Goal: Task Accomplishment & Management: Complete application form

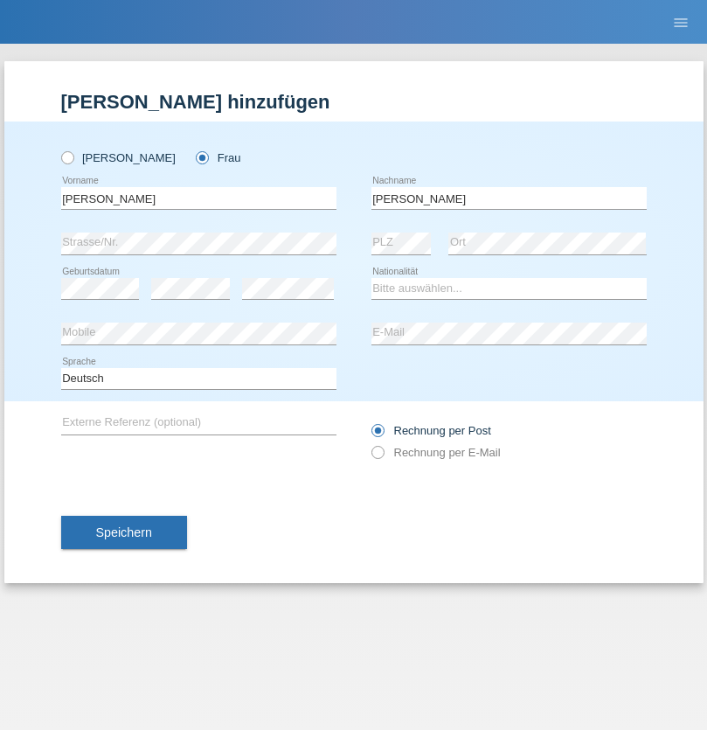
type input "[PERSON_NAME]"
select select "CH"
select select "en"
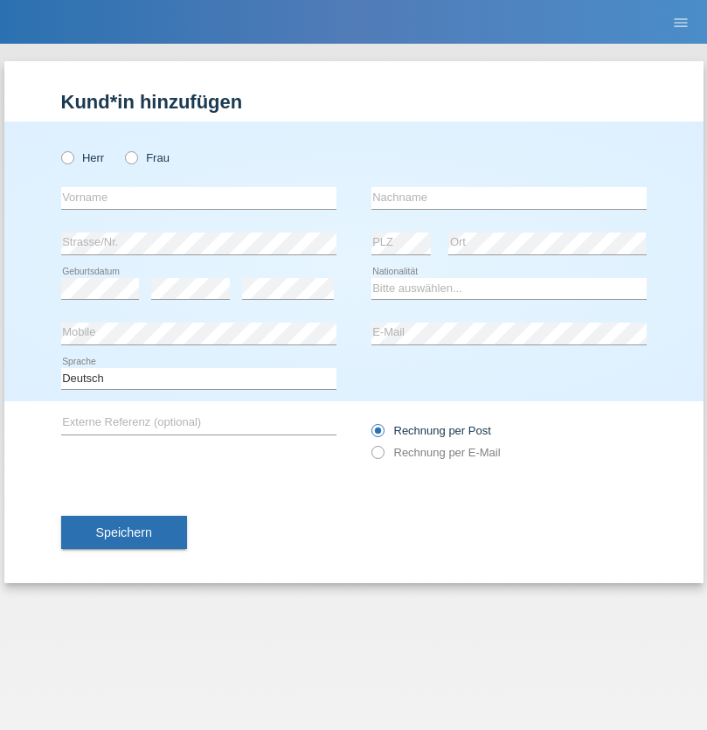
radio input "true"
click at [199, 198] on input "text" at bounding box center [198, 198] width 275 height 22
type input "Qovanaj"
click at [509, 198] on input "text" at bounding box center [509, 198] width 275 height 22
type input "Shaban"
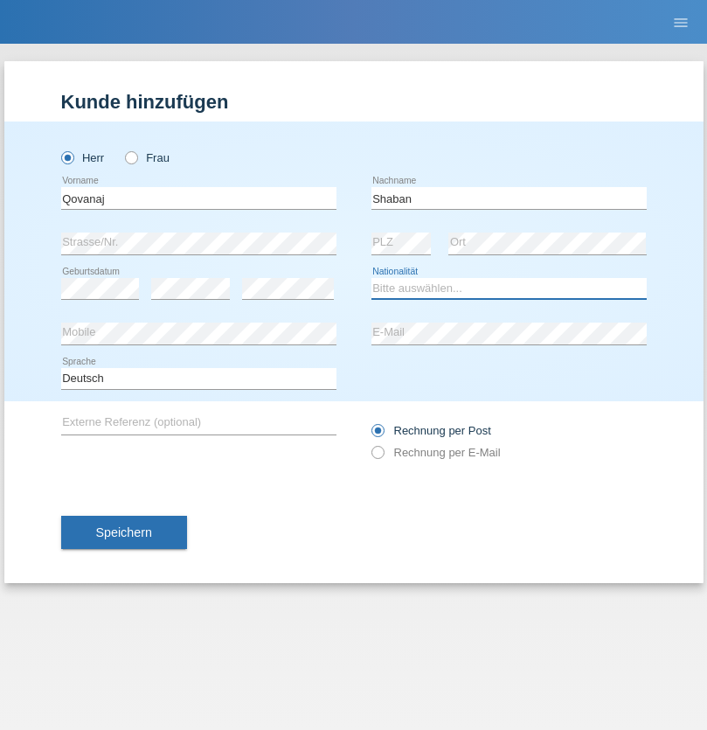
select select "CH"
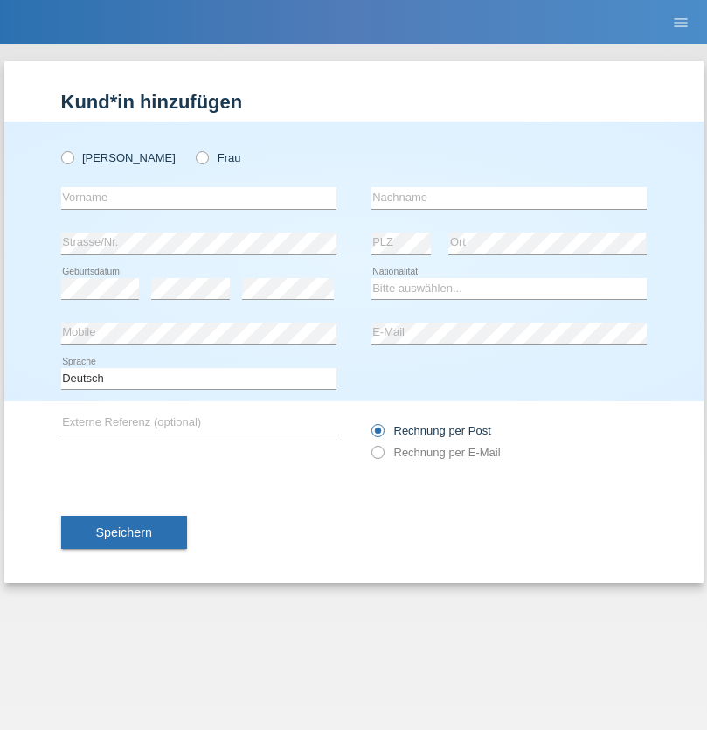
radio input "true"
click at [199, 198] on input "text" at bounding box center [198, 198] width 275 height 22
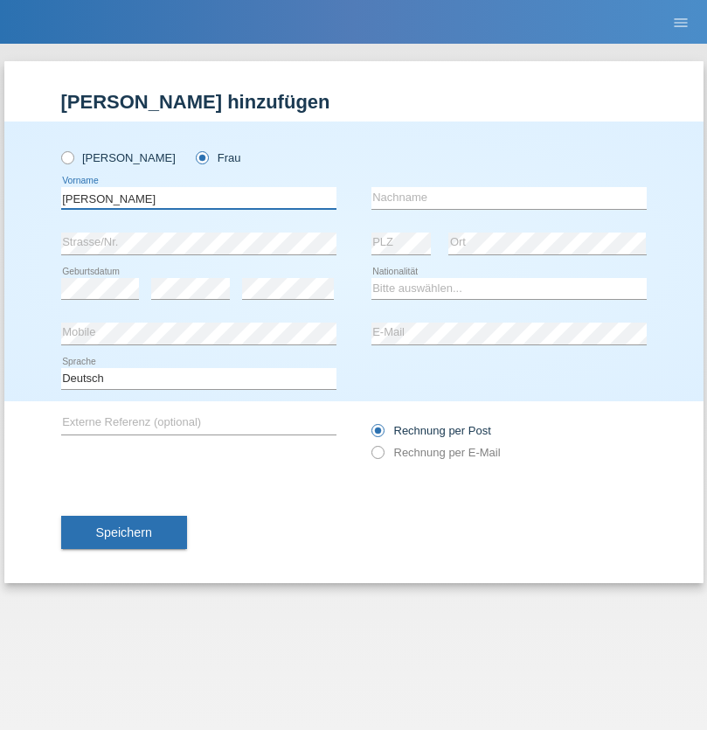
type input "Claudia"
click at [509, 198] on input "text" at bounding box center [509, 198] width 275 height 22
type input "Wendeborn"
select select "CH"
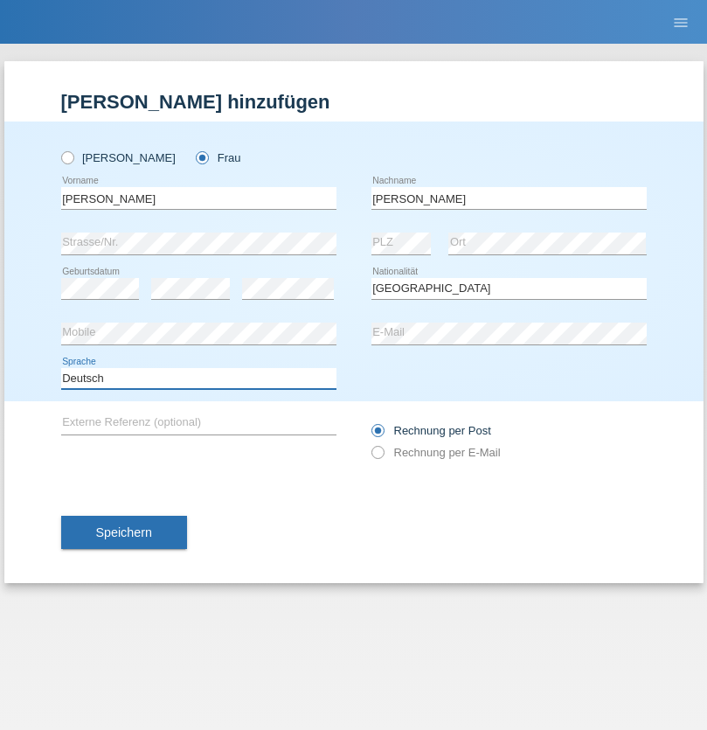
select select "en"
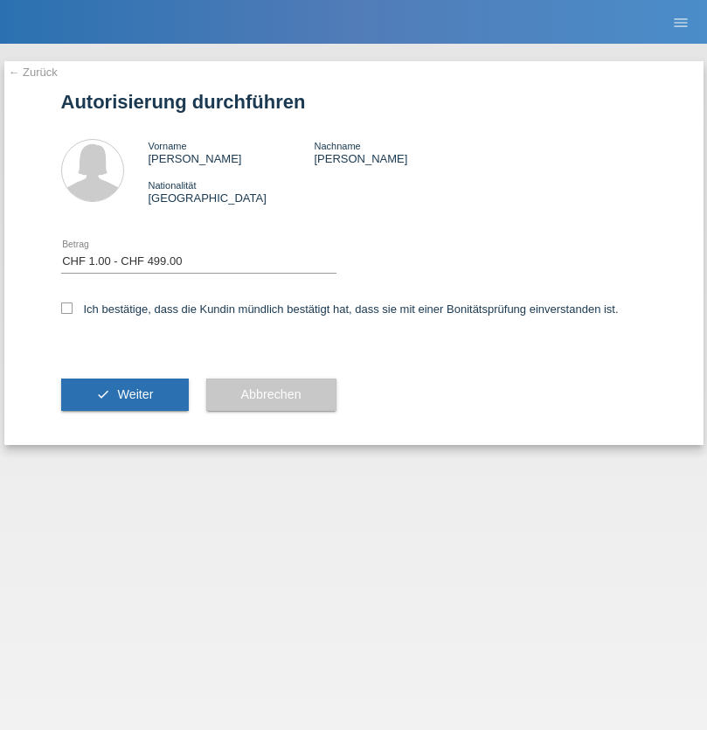
select select "1"
checkbox input "true"
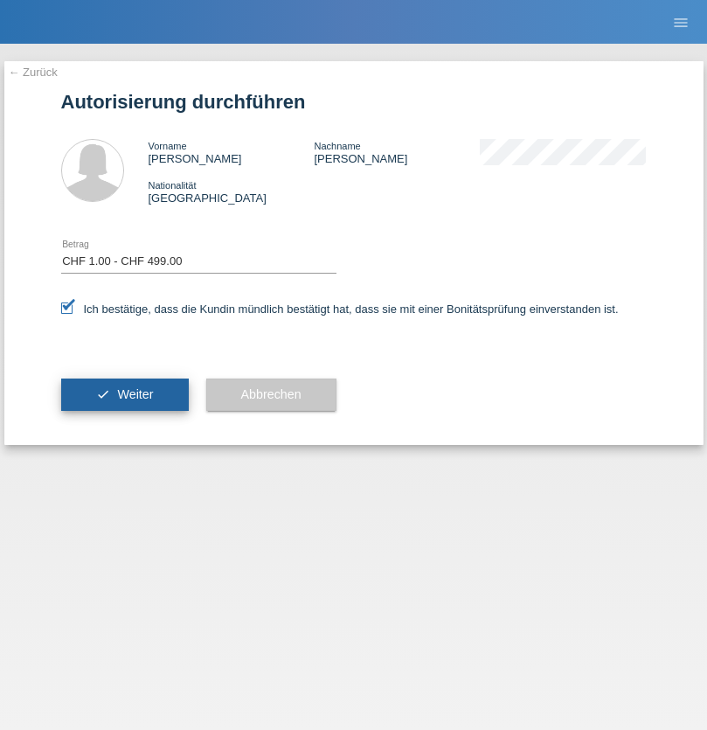
click at [124, 394] on span "Weiter" at bounding box center [135, 394] width 36 height 14
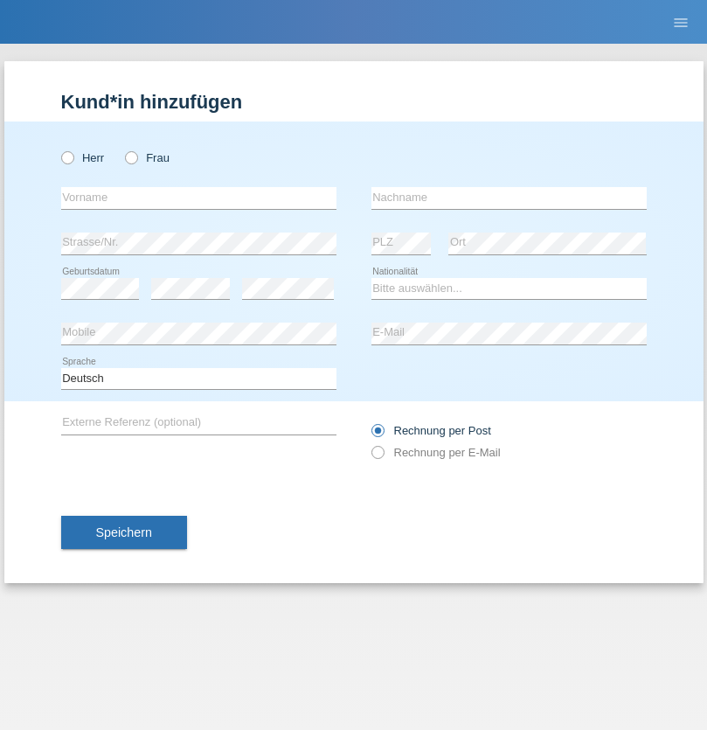
radio input "true"
click at [199, 198] on input "text" at bounding box center [198, 198] width 275 height 22
type input "Diego"
click at [509, 198] on input "text" at bounding box center [509, 198] width 275 height 22
type input "[PERSON_NAME]"
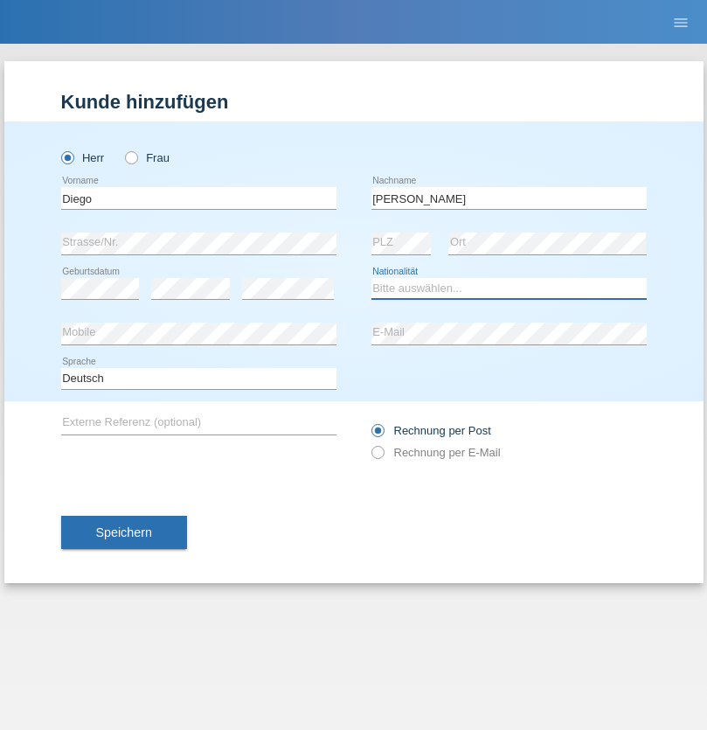
select select "BR"
select select "C"
select select "28"
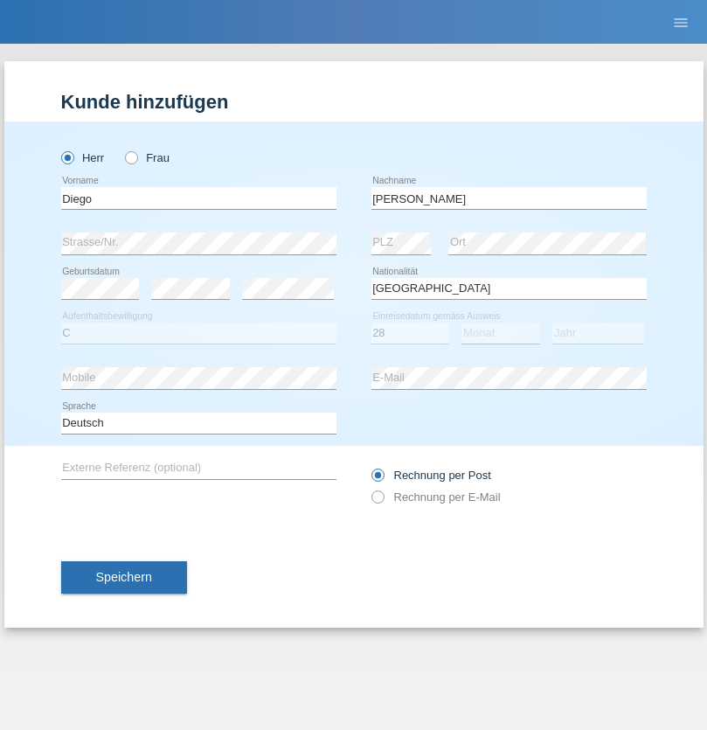
select select "03"
select select "2020"
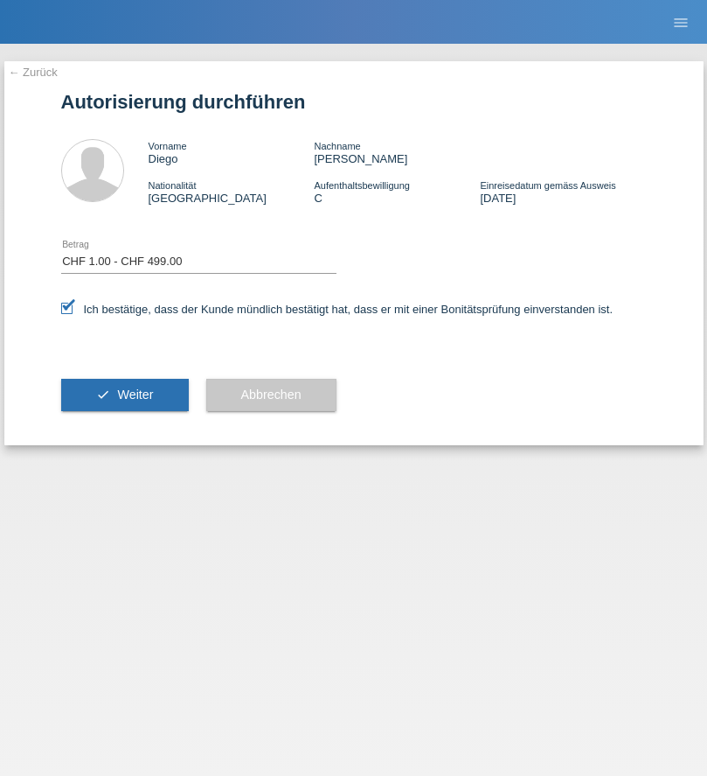
select select "1"
click at [124, 394] on span "Weiter" at bounding box center [135, 394] width 36 height 14
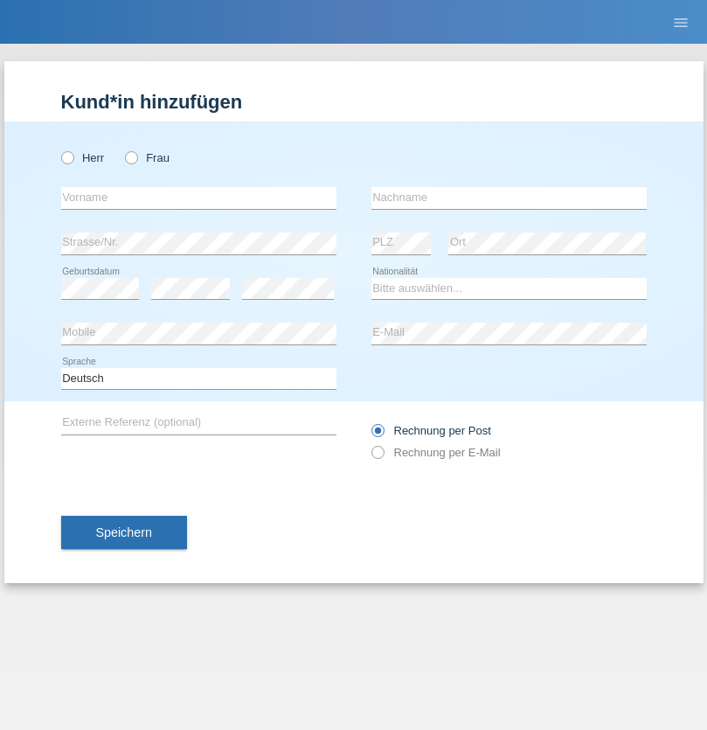
radio input "true"
click at [199, 198] on input "text" at bounding box center [198, 198] width 275 height 22
type input "Jashari lmeri"
click at [509, 198] on input "text" at bounding box center [509, 198] width 275 height 22
type input "Rabije"
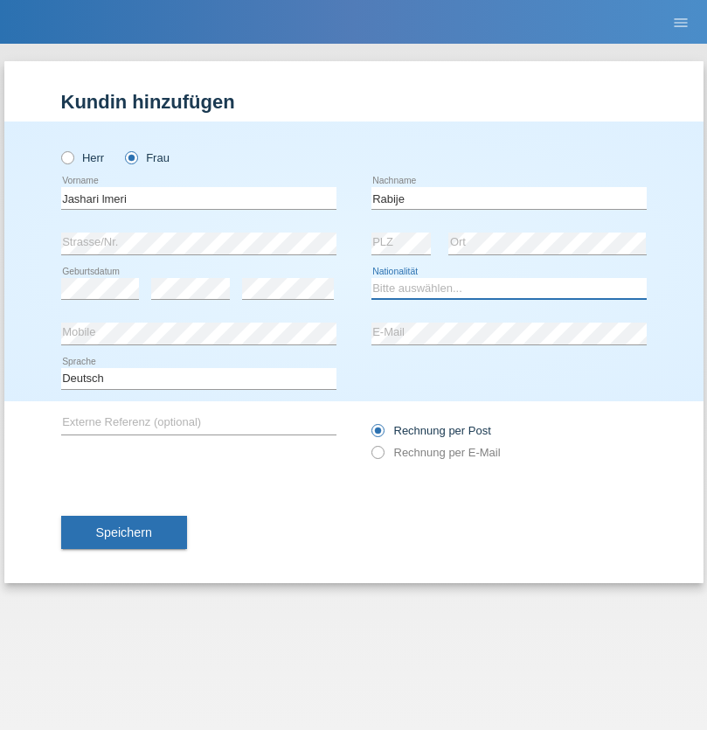
select select "CH"
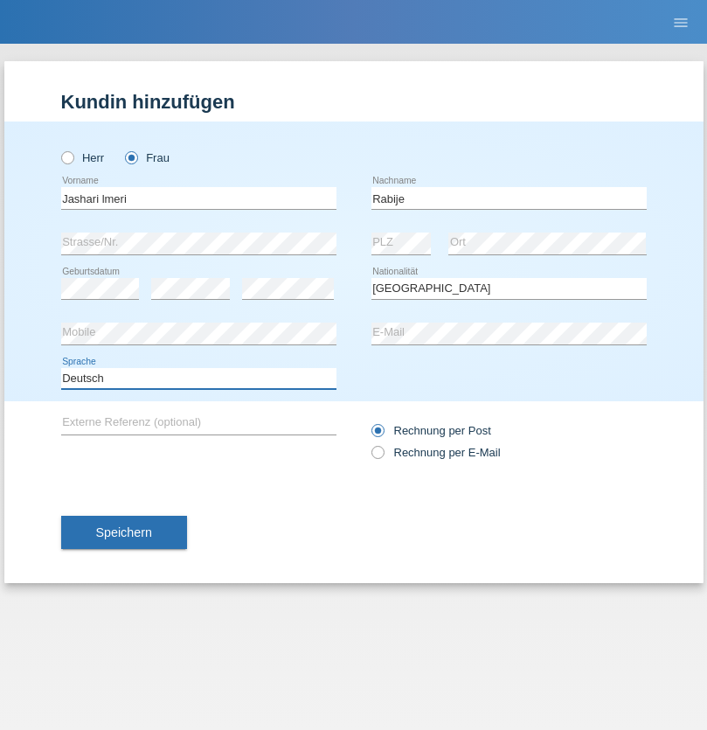
select select "en"
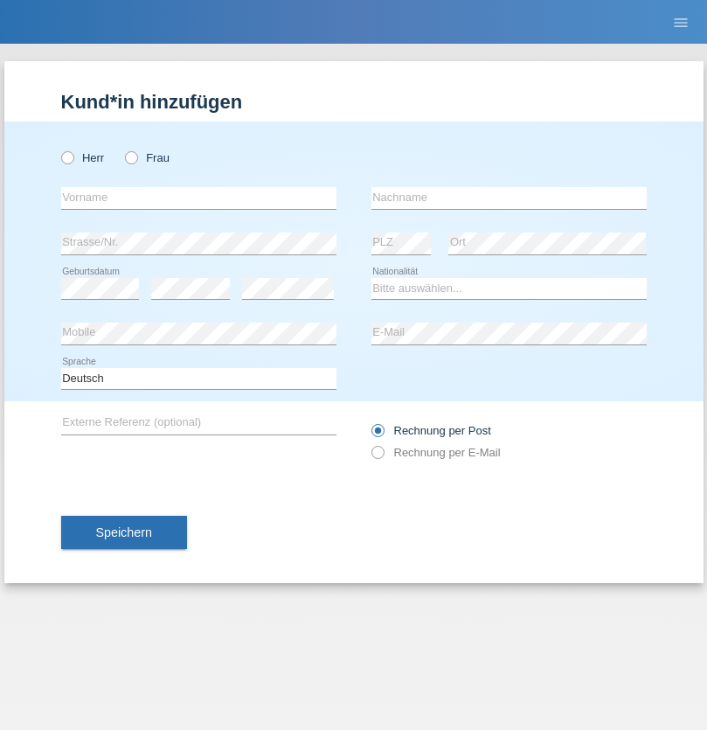
radio input "true"
click at [199, 198] on input "text" at bounding box center [198, 198] width 275 height 22
type input "firat"
click at [509, 198] on input "text" at bounding box center [509, 198] width 275 height 22
type input "kara"
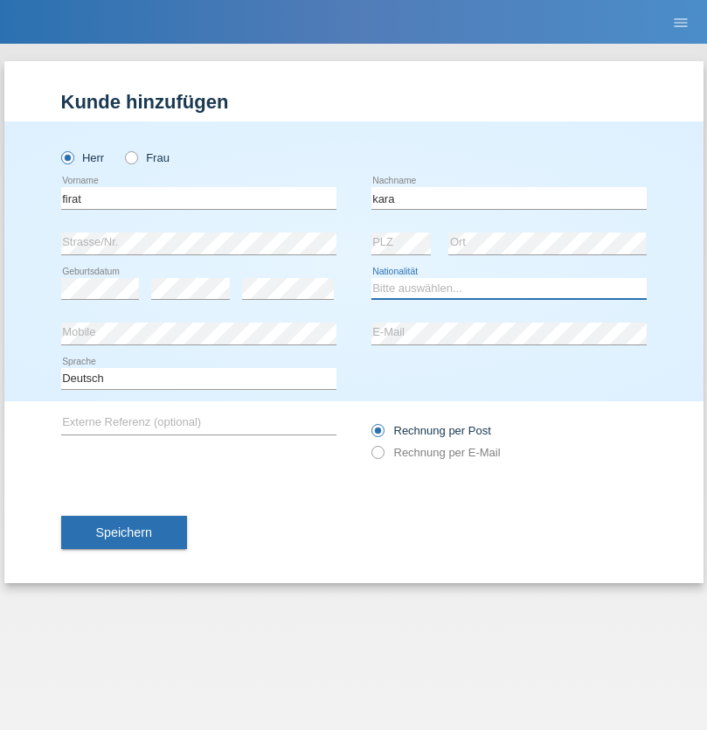
select select "CH"
radio input "true"
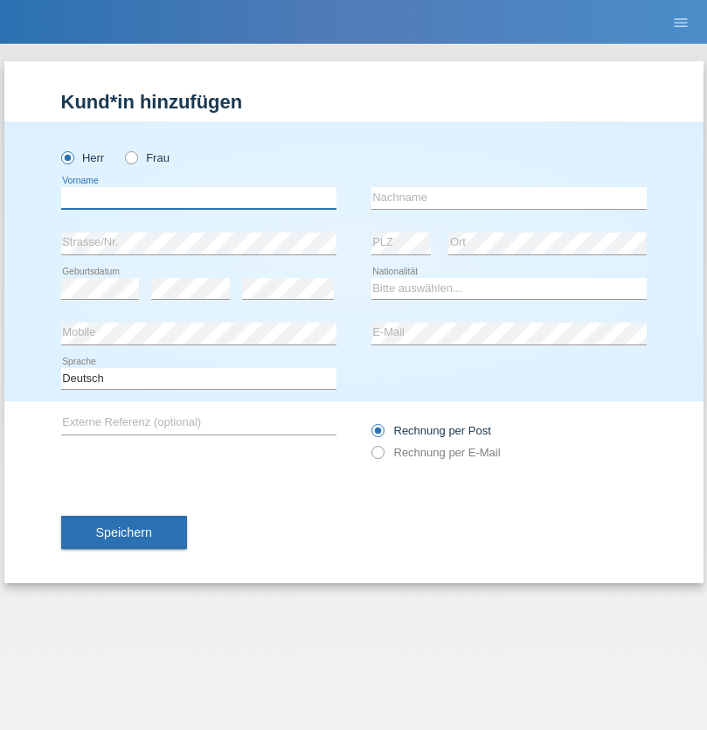
click at [199, 198] on input "text" at bounding box center [198, 198] width 275 height 22
type input "Gigov"
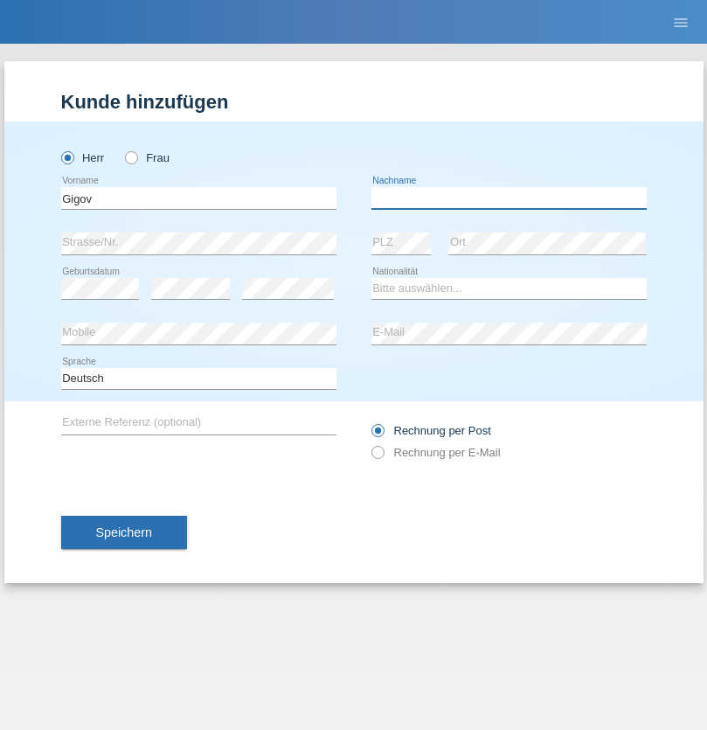
click at [509, 198] on input "text" at bounding box center [509, 198] width 275 height 22
type input "Zhan"
select select "BG"
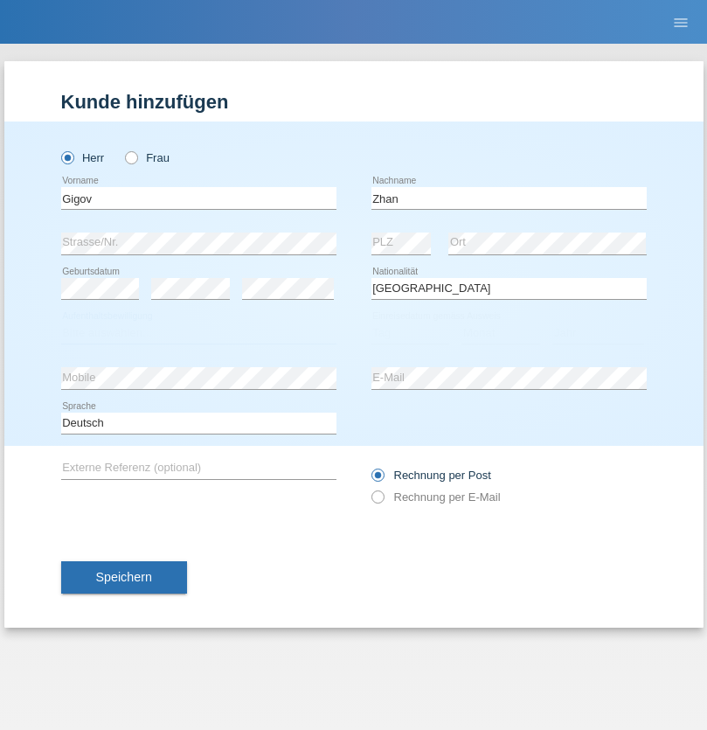
select select "C"
select select "23"
select select "10"
select select "2021"
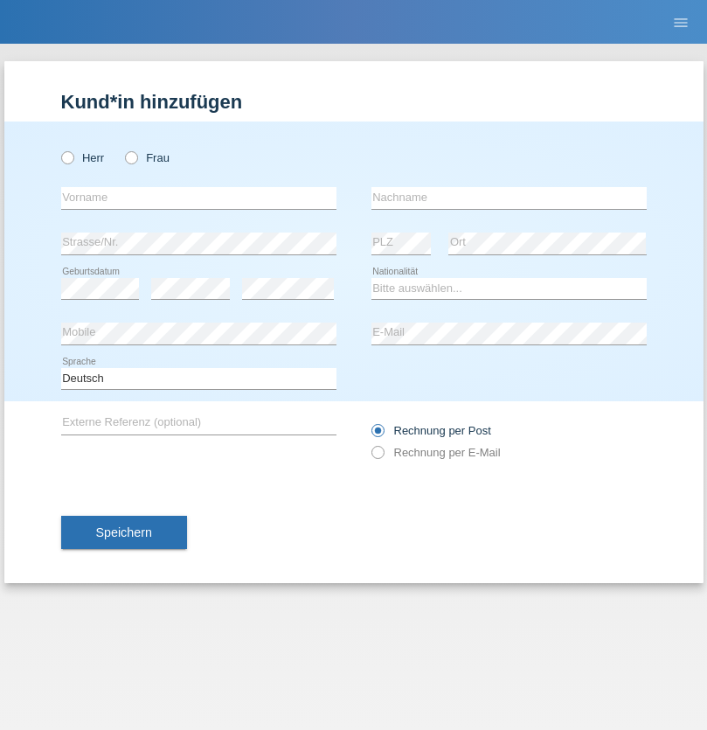
radio input "true"
click at [199, 198] on input "text" at bounding box center [198, 198] width 275 height 22
type input "Amand"
click at [509, 198] on input "text" at bounding box center [509, 198] width 275 height 22
type input "Pires"
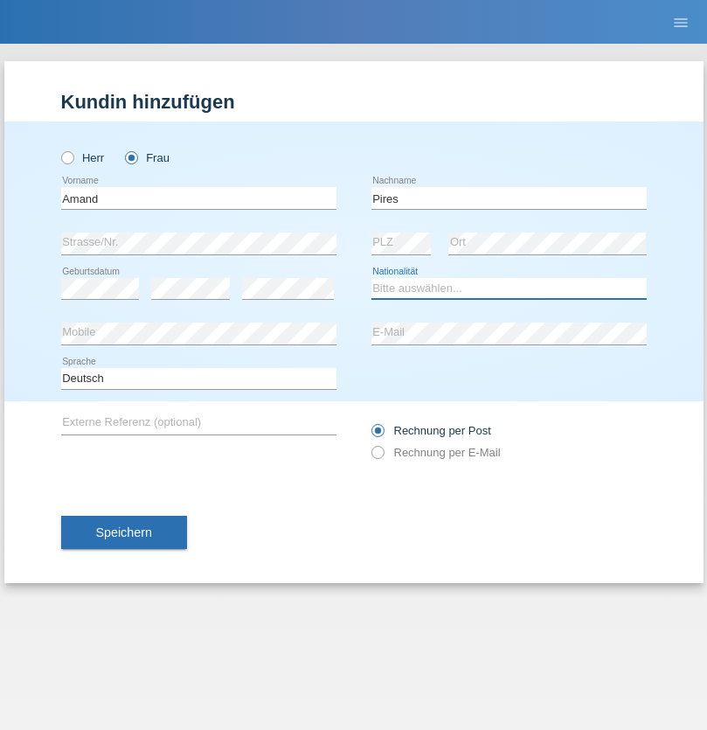
select select "CH"
radio input "true"
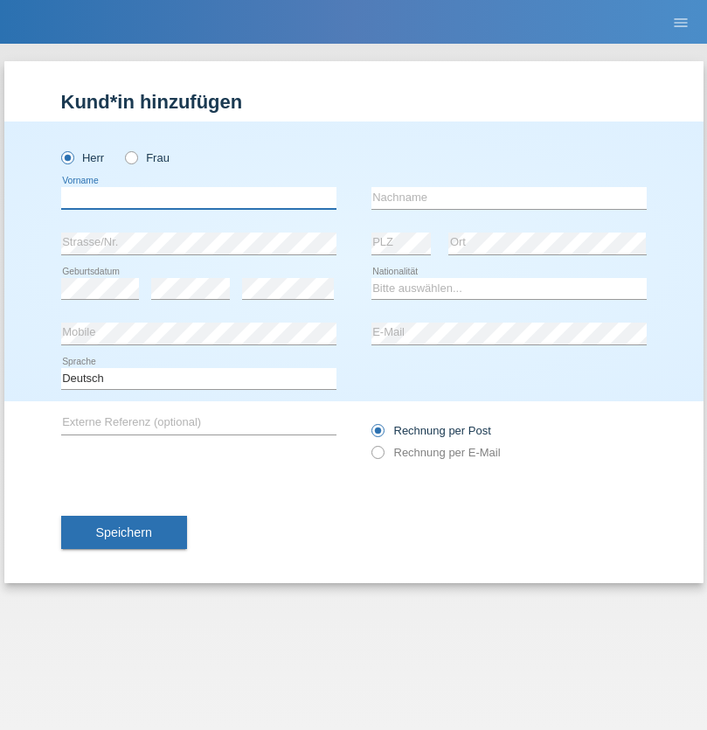
click at [199, 198] on input "text" at bounding box center [198, 198] width 275 height 22
type input "Anwar"
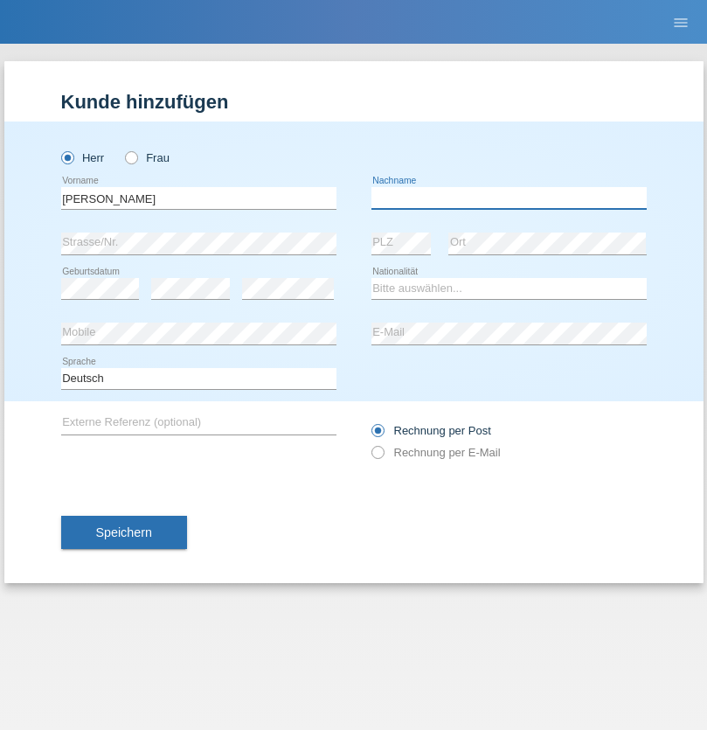
click at [509, 198] on input "text" at bounding box center [509, 198] width 275 height 22
type input "Saidi"
select select "CH"
radio input "true"
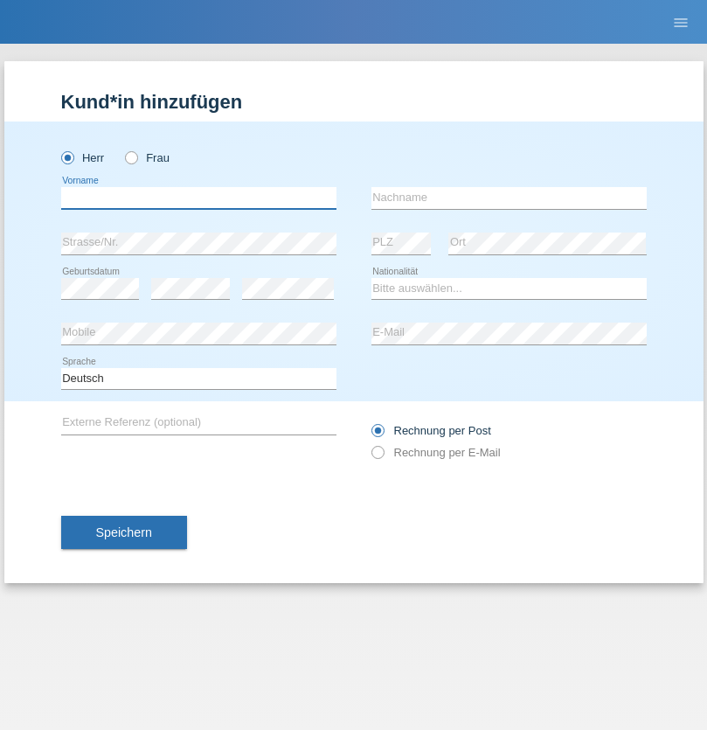
click at [199, 198] on input "text" at bounding box center [198, 198] width 275 height 22
type input "Matusa"
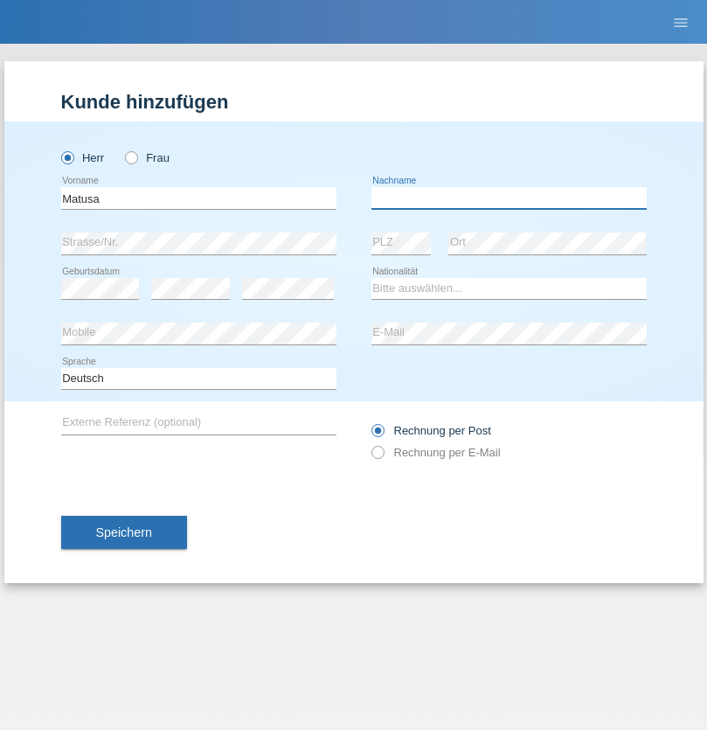
click at [509, 198] on input "text" at bounding box center [509, 198] width 275 height 22
type input "Marian valentin"
select select "OM"
select select "C"
select select "01"
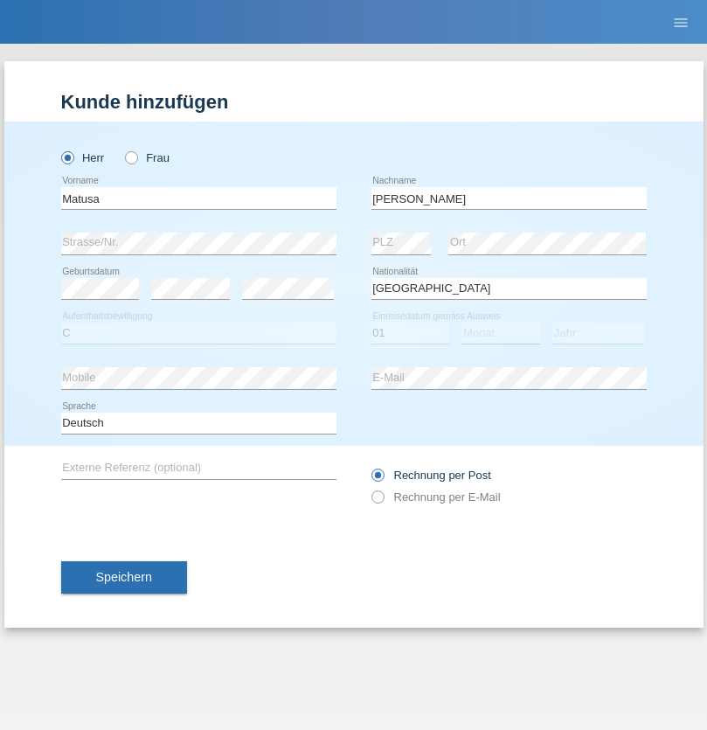
select select "06"
select select "2016"
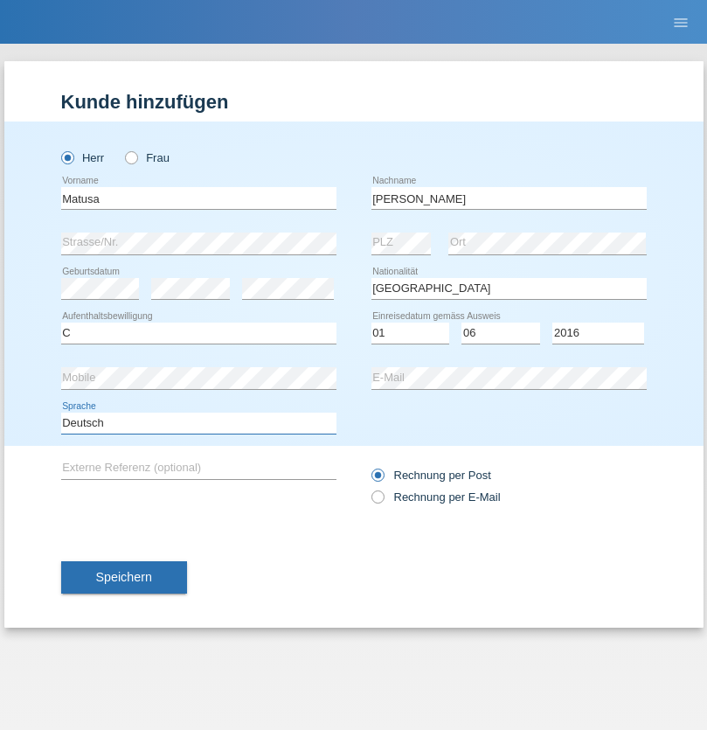
select select "en"
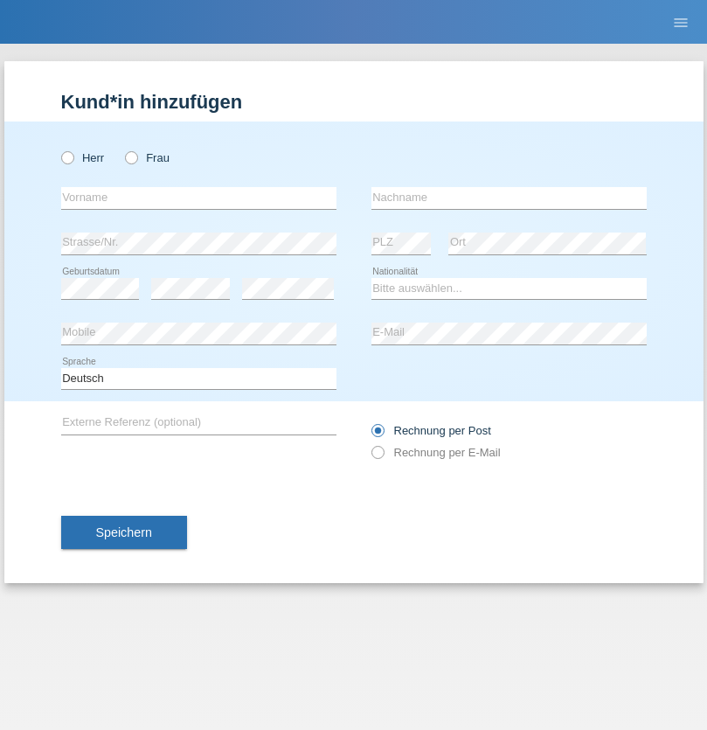
radio input "true"
click at [199, 198] on input "text" at bounding box center [198, 198] width 275 height 22
type input "Edinson Maurício"
click at [509, 198] on input "text" at bounding box center [509, 198] width 275 height 22
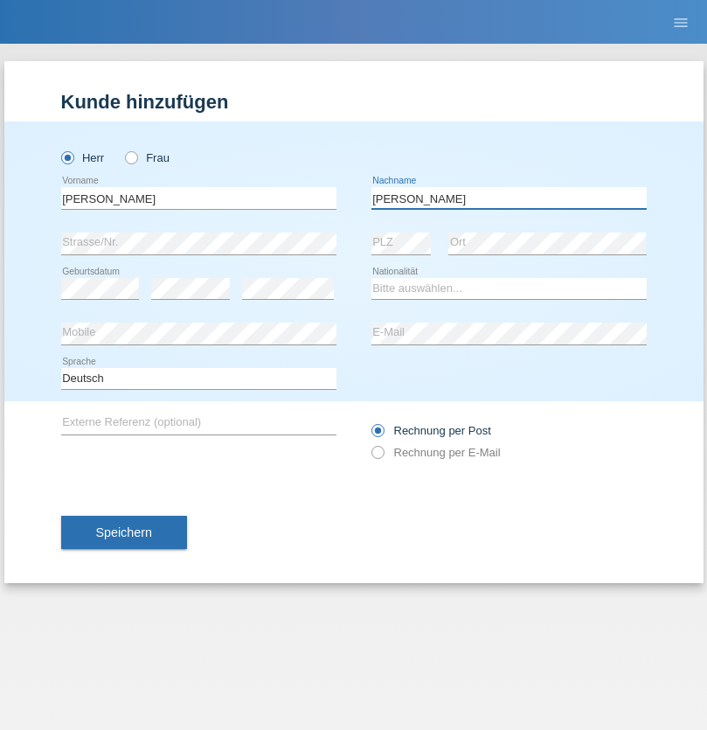
type input "Branquinho Alexander"
select select "PT"
select select "C"
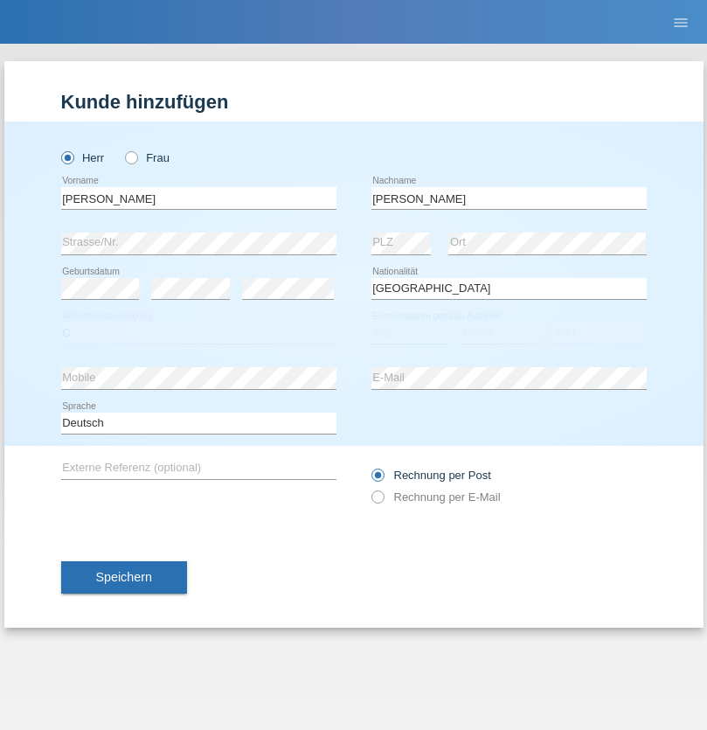
select select "23"
select select "08"
select select "2021"
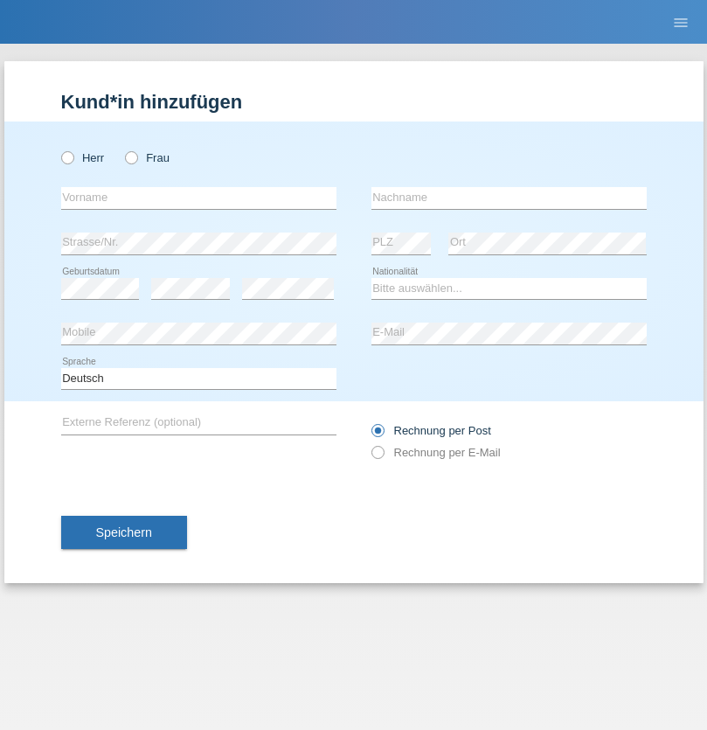
radio input "true"
click at [199, 198] on input "text" at bounding box center [198, 198] width 275 height 22
type input "[PERSON_NAME]"
click at [509, 198] on input "text" at bounding box center [509, 198] width 275 height 22
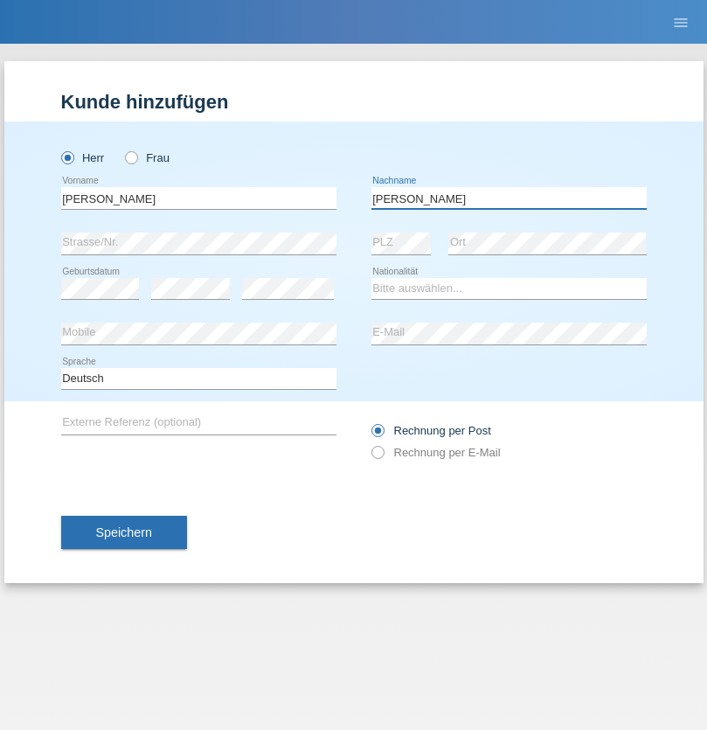
type input "[PERSON_NAME]"
select select "CH"
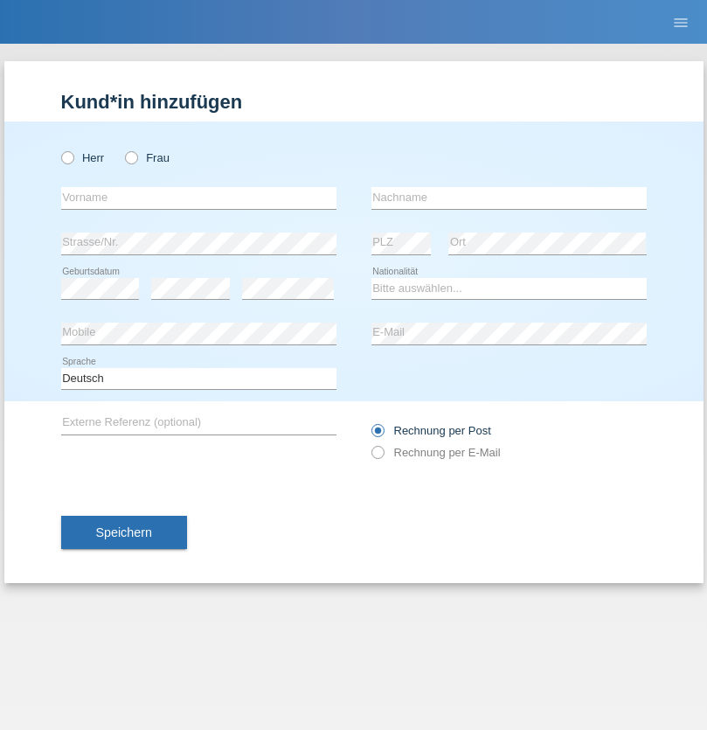
radio input "true"
click at [199, 198] on input "text" at bounding box center [198, 198] width 275 height 22
type input "Szilvia"
click at [509, 198] on input "text" at bounding box center [509, 198] width 275 height 22
type input "Olakh"
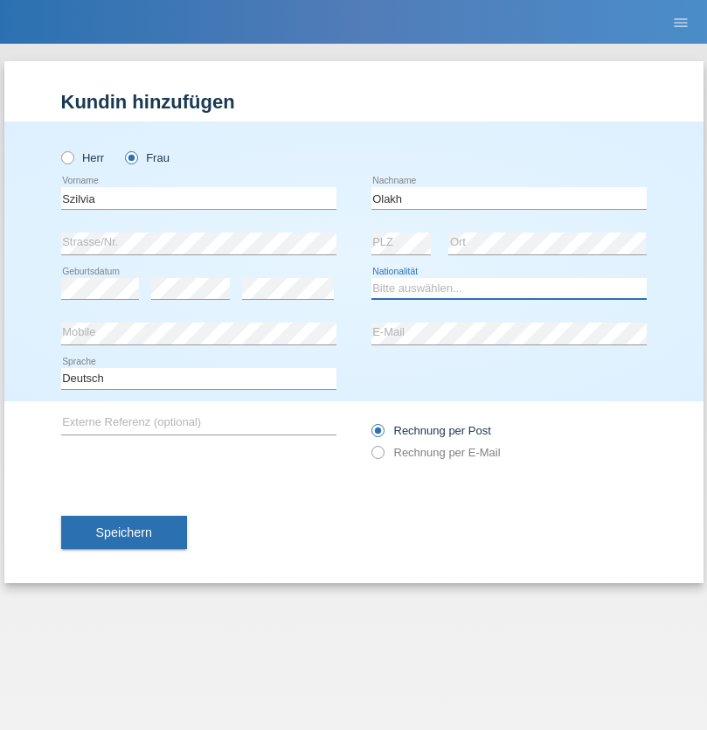
select select "UA"
select select "C"
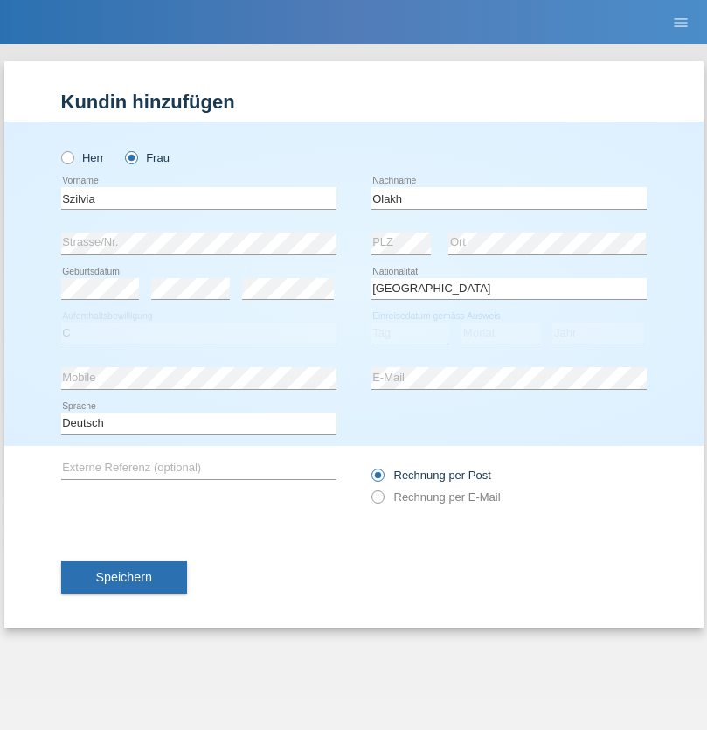
select select "14"
select select "09"
select select "2021"
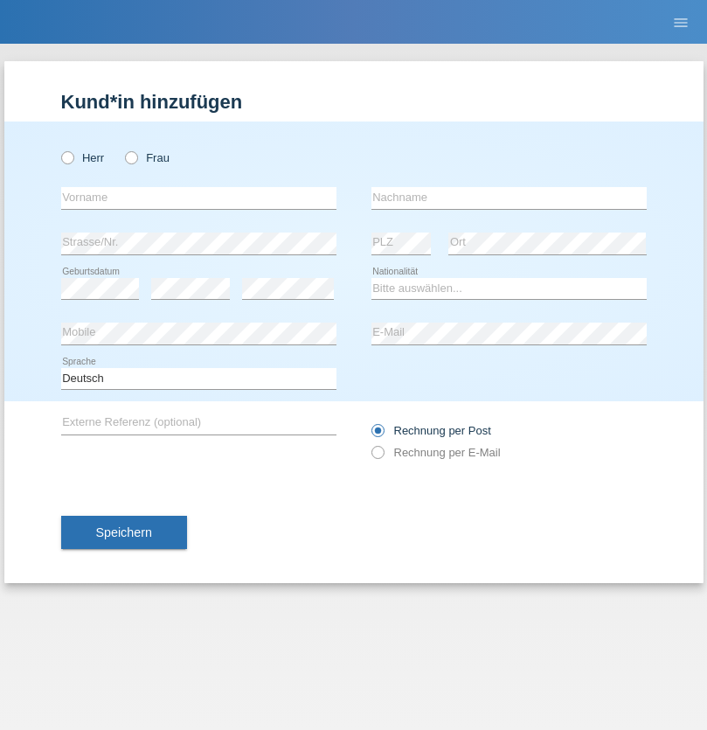
radio input "true"
click at [199, 198] on input "text" at bounding box center [198, 198] width 275 height 22
type input "Asrit"
click at [509, 198] on input "text" at bounding box center [509, 198] width 275 height 22
type input "Kupa"
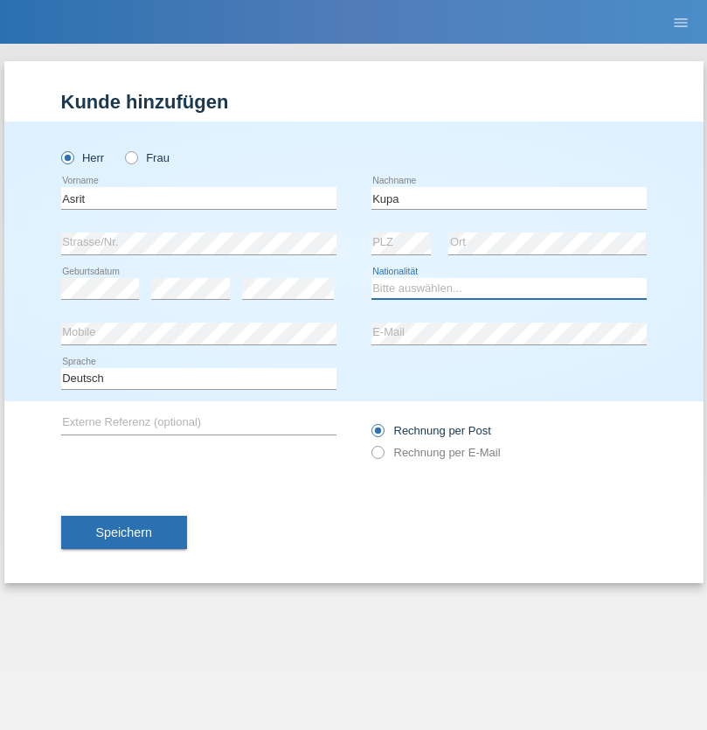
select select "MK"
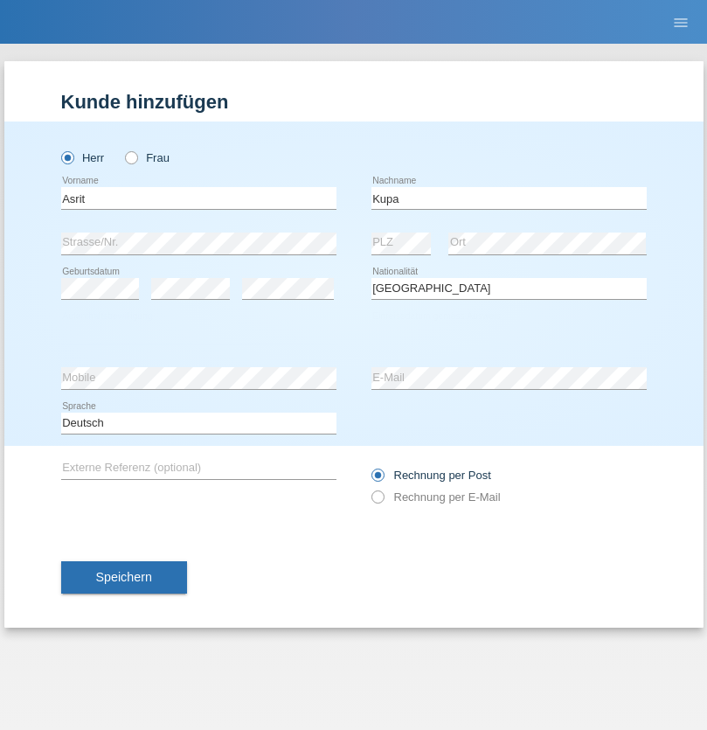
select select "C"
select select "27"
select select "05"
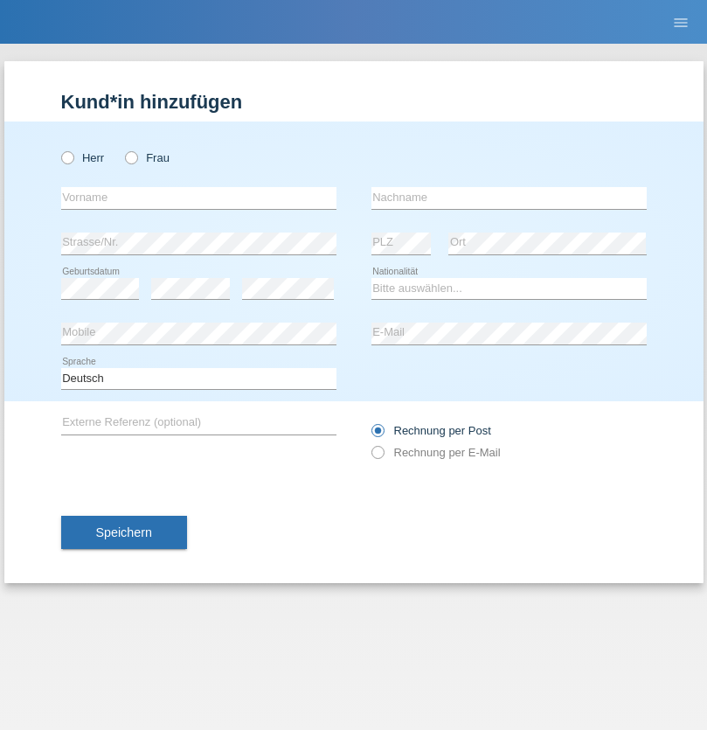
radio input "true"
click at [199, 198] on input "text" at bounding box center [198, 198] width 275 height 22
type input "[PERSON_NAME]"
click at [509, 198] on input "text" at bounding box center [509, 198] width 275 height 22
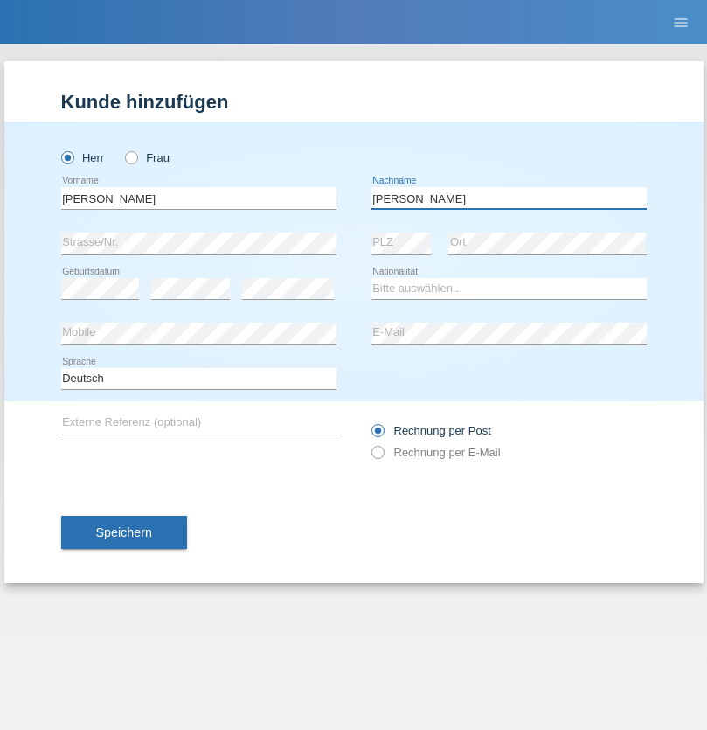
type input "[PERSON_NAME]"
select select "SY"
select select "C"
select select "14"
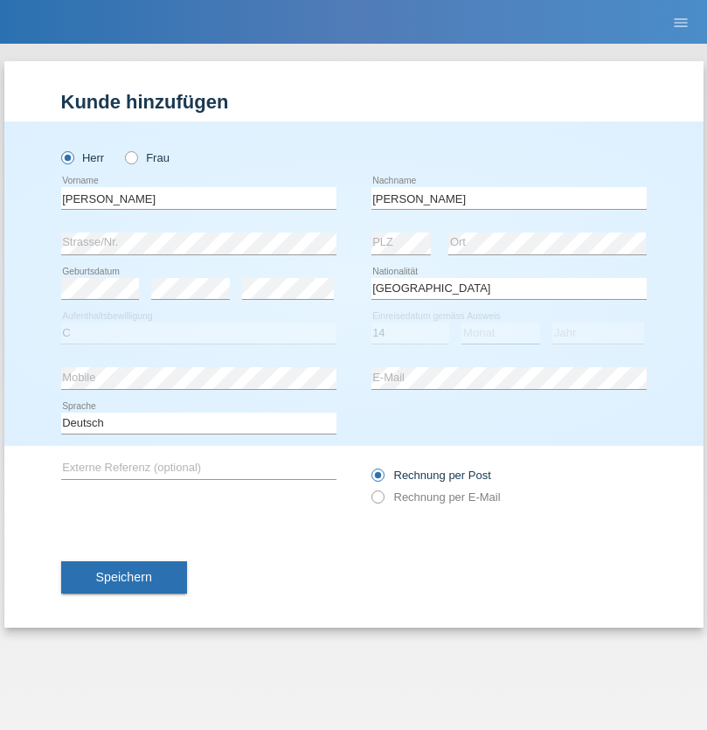
select select "09"
select select "2021"
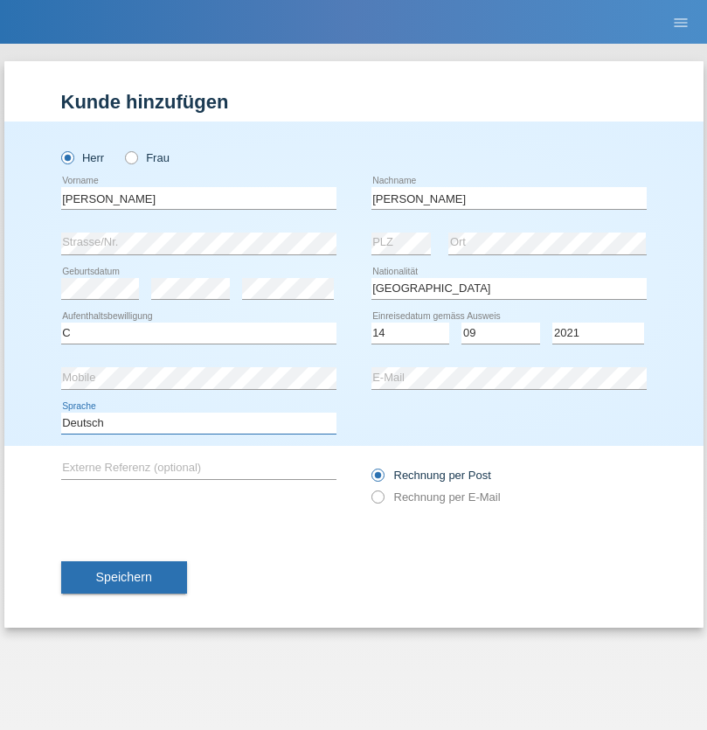
select select "en"
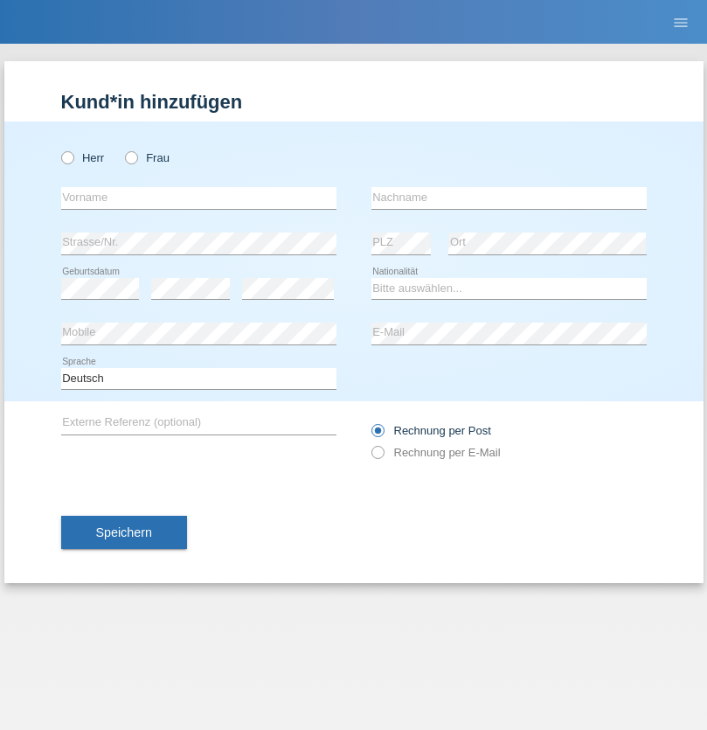
radio input "true"
select select "CH"
radio input "true"
click at [199, 198] on input "text" at bounding box center [198, 198] width 275 height 22
type input "[PERSON_NAME]"
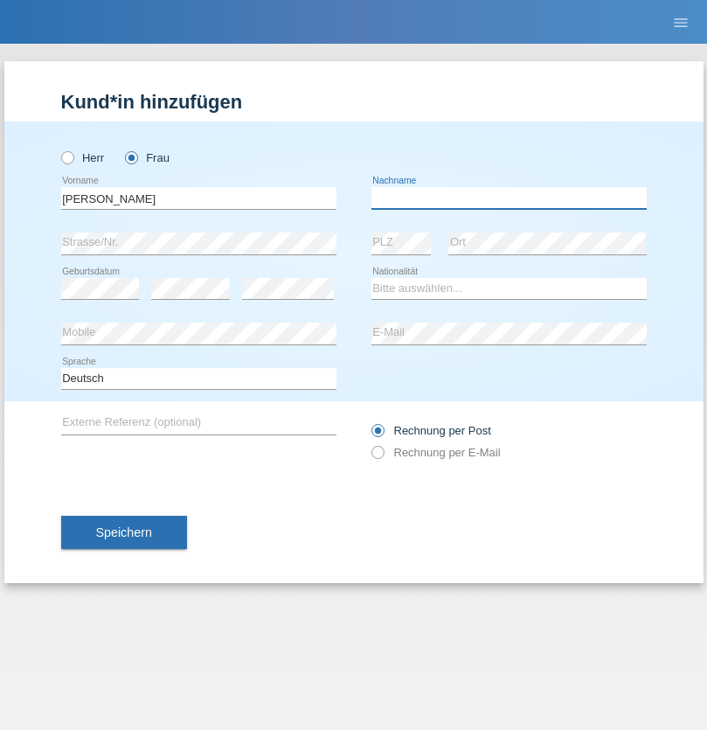
click at [509, 198] on input "text" at bounding box center [509, 198] width 275 height 22
type input "Bacic"
select select "CH"
